Goal: Navigation & Orientation: Find specific page/section

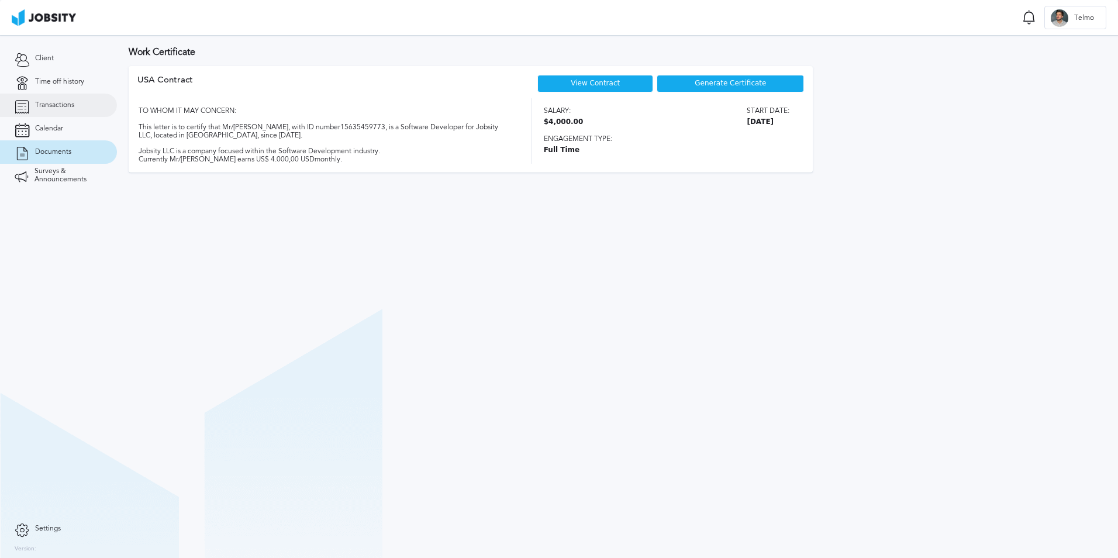
click at [40, 95] on link "Transactions" at bounding box center [58, 105] width 117 height 23
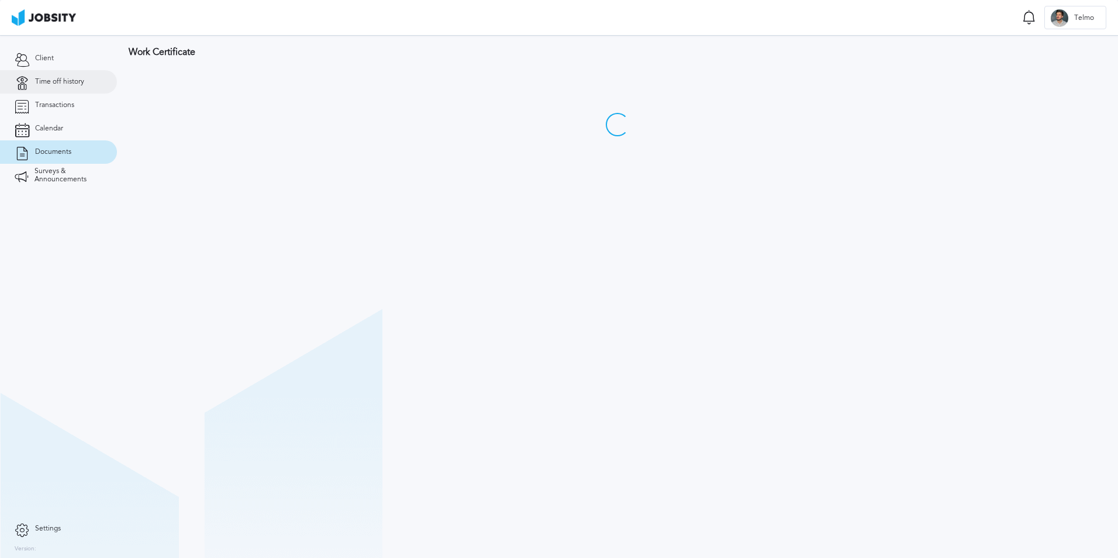
click at [70, 92] on link "Time off history" at bounding box center [58, 81] width 117 height 23
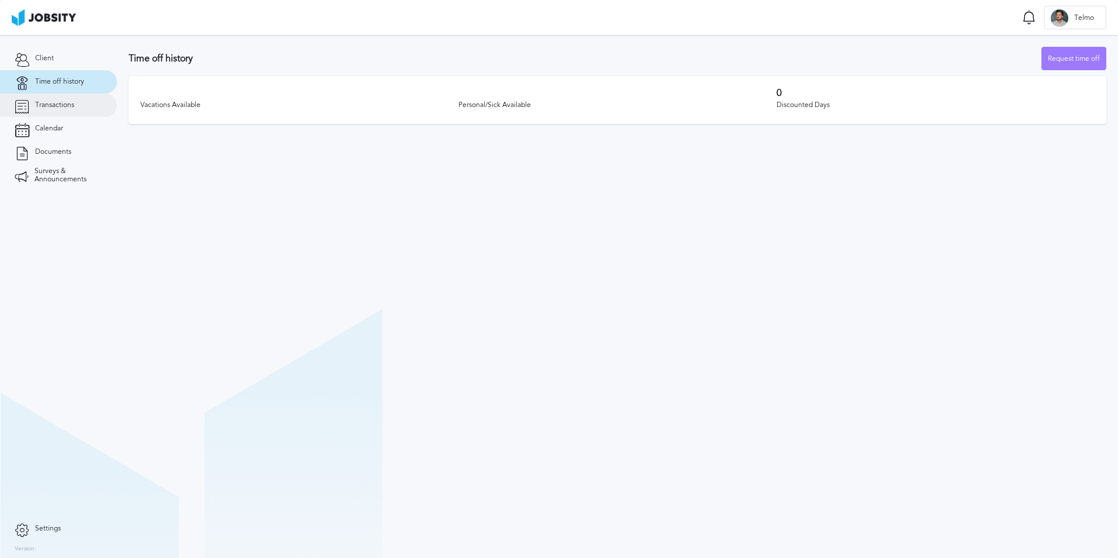
click at [74, 111] on link "Transactions" at bounding box center [58, 105] width 117 height 23
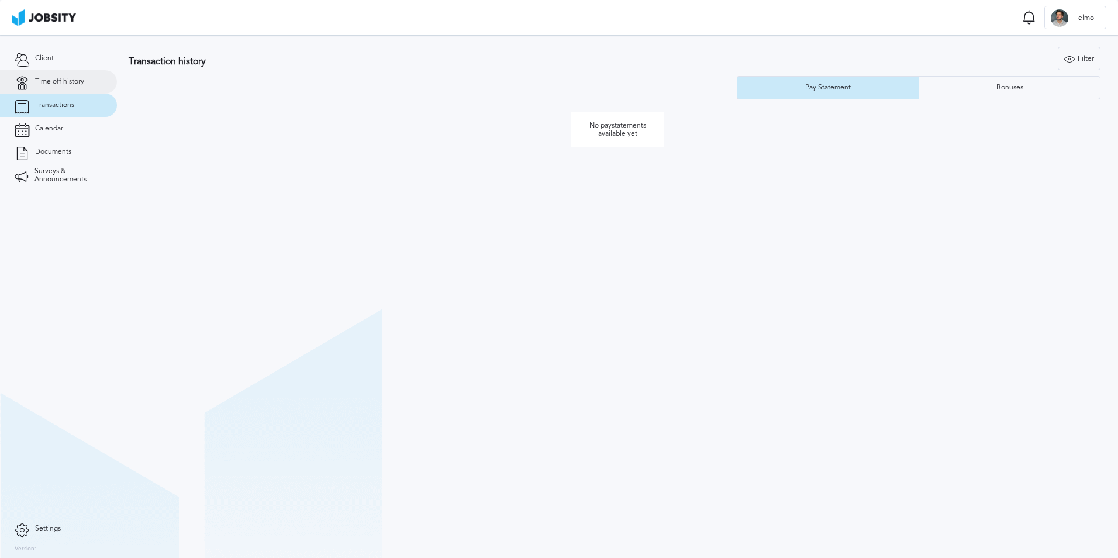
click at [80, 78] on span "Time off history" at bounding box center [59, 82] width 49 height 8
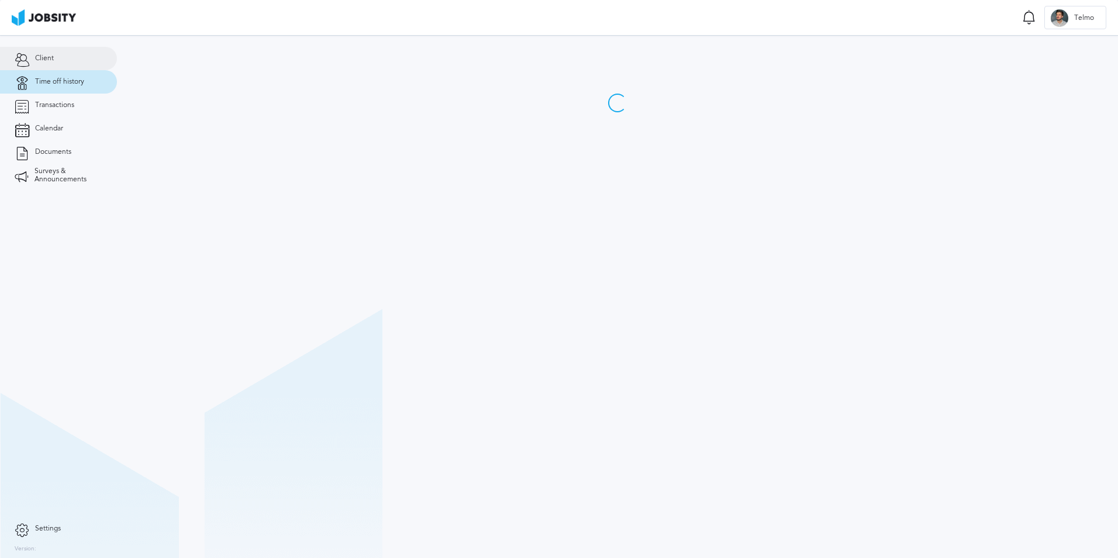
click at [80, 56] on link "Client" at bounding box center [58, 58] width 117 height 23
